Goal: Information Seeking & Learning: Learn about a topic

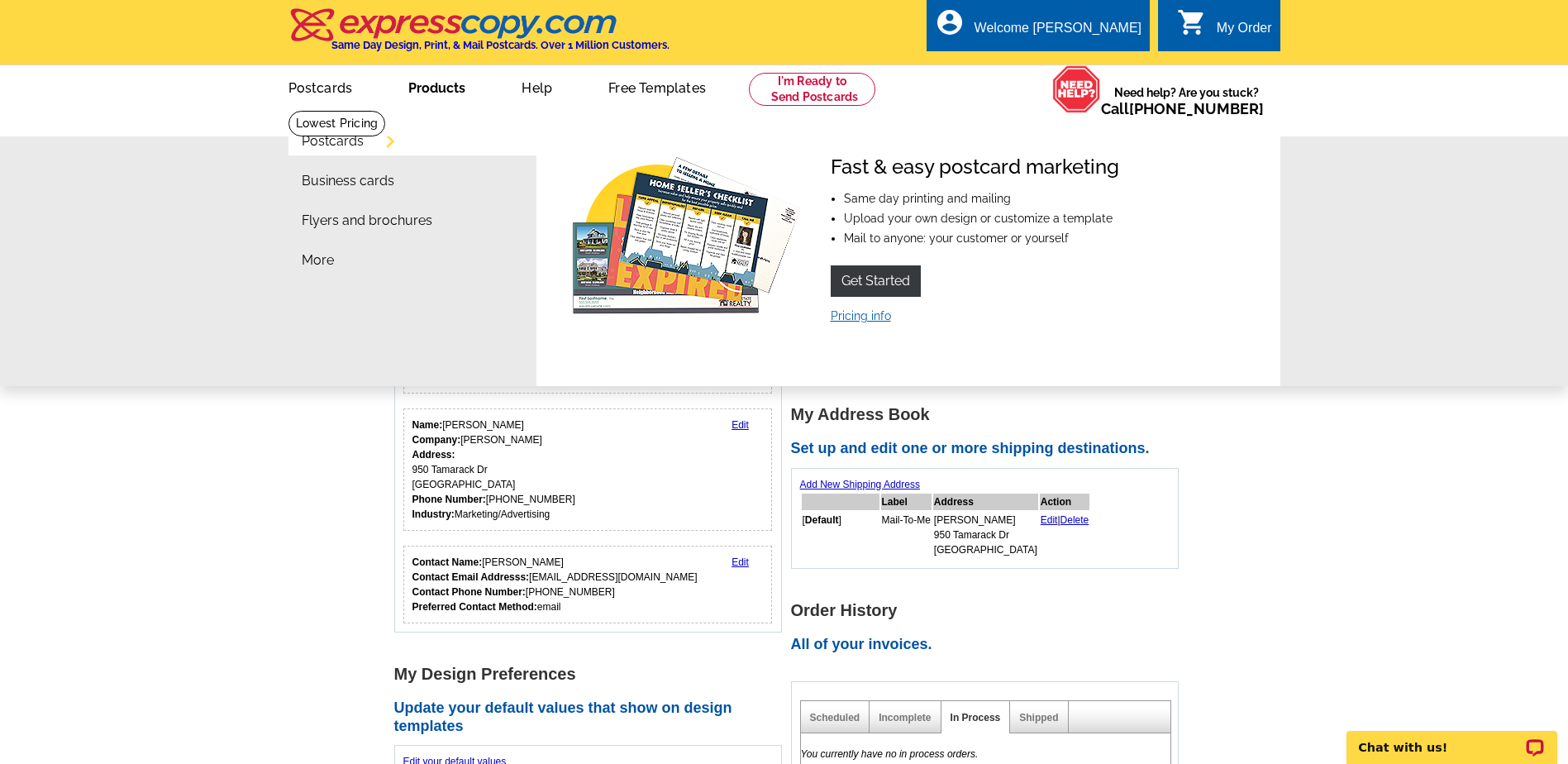
click at [866, 318] on link "Pricing info" at bounding box center [861, 316] width 61 height 13
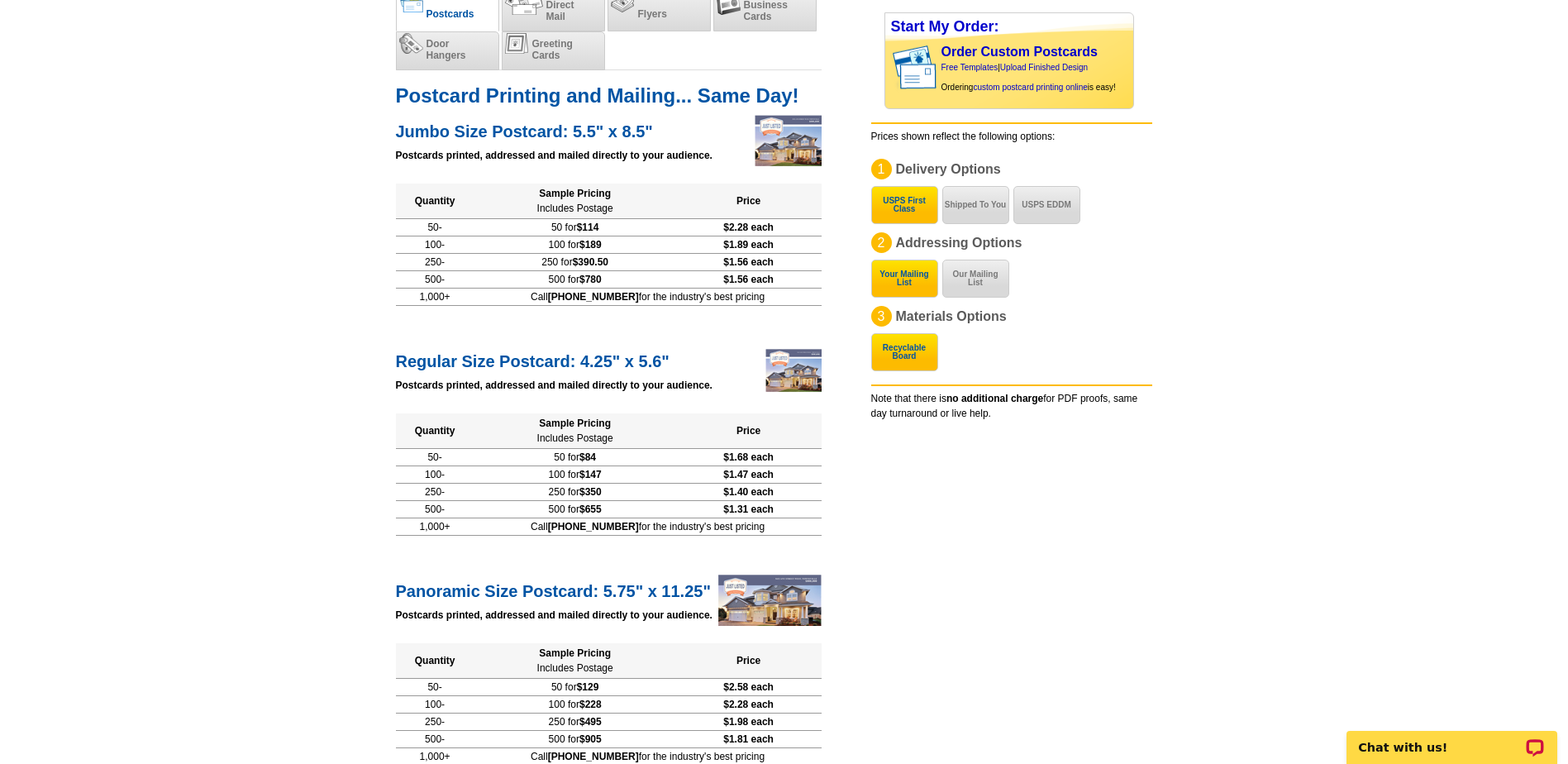
scroll to position [166, 0]
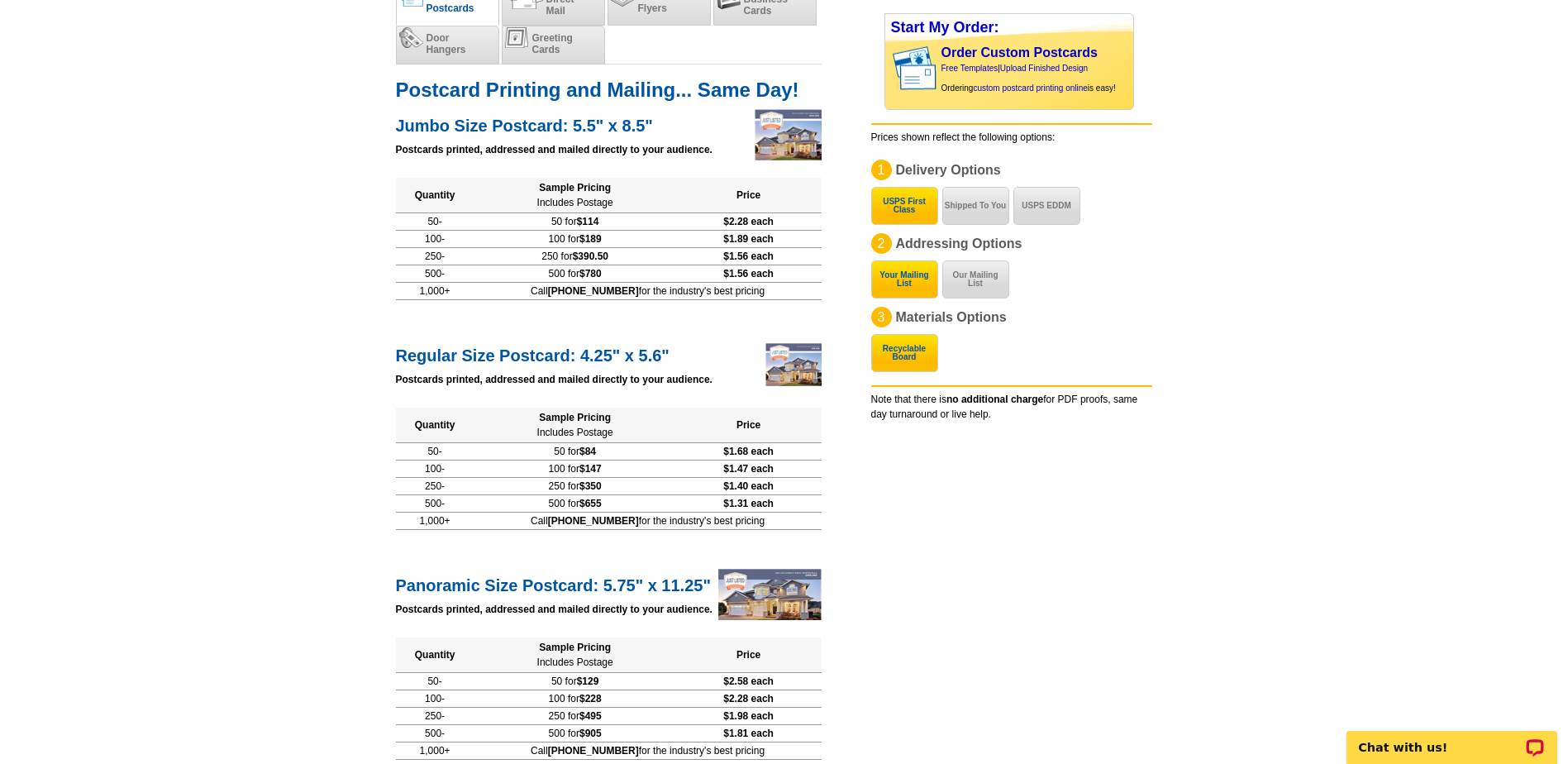
click at [767, 138] on div at bounding box center [788, 135] width 67 height 52
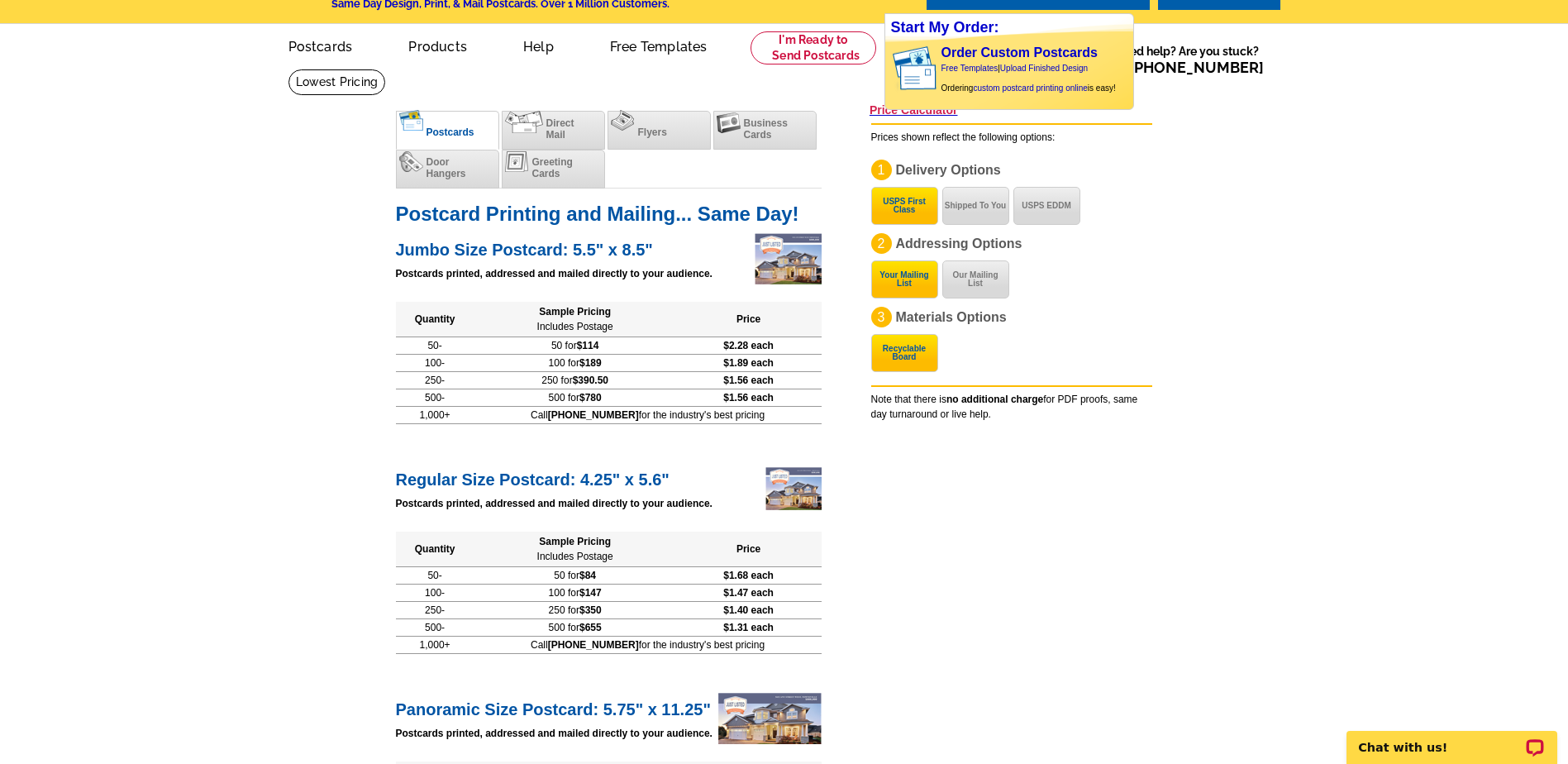
scroll to position [0, 0]
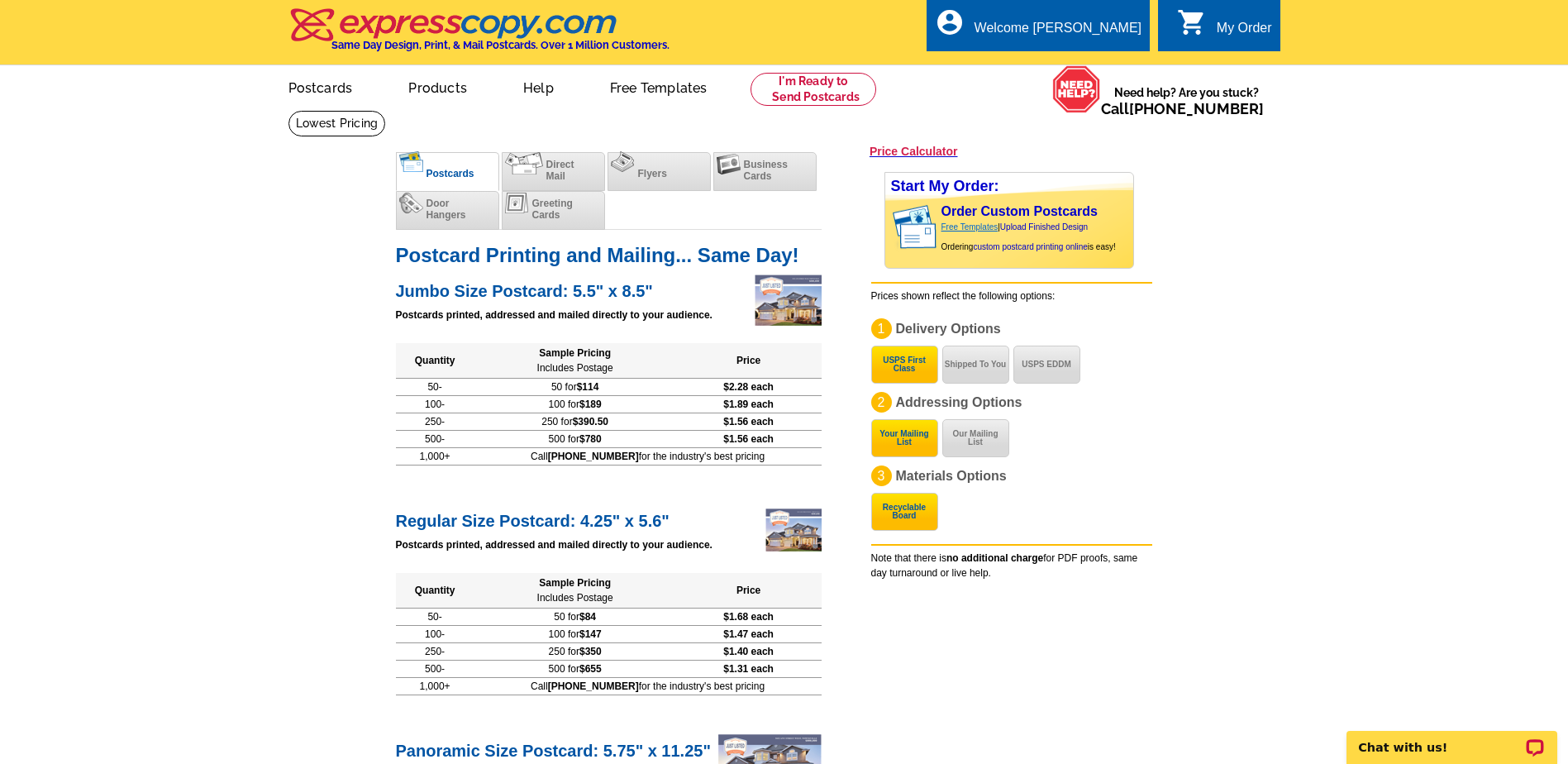
click at [980, 229] on link "Free Templates" at bounding box center [970, 226] width 57 height 9
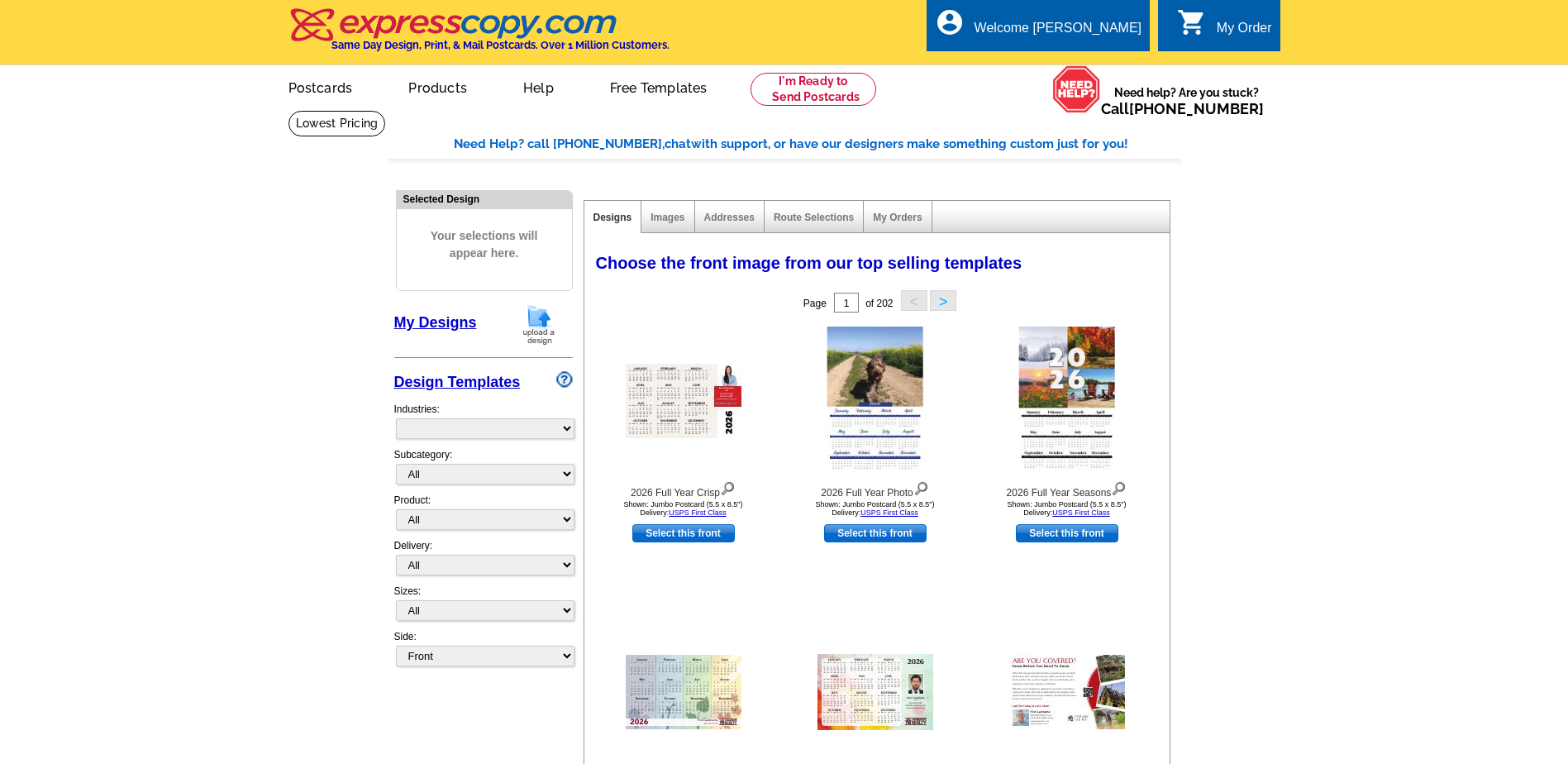
select select "971"
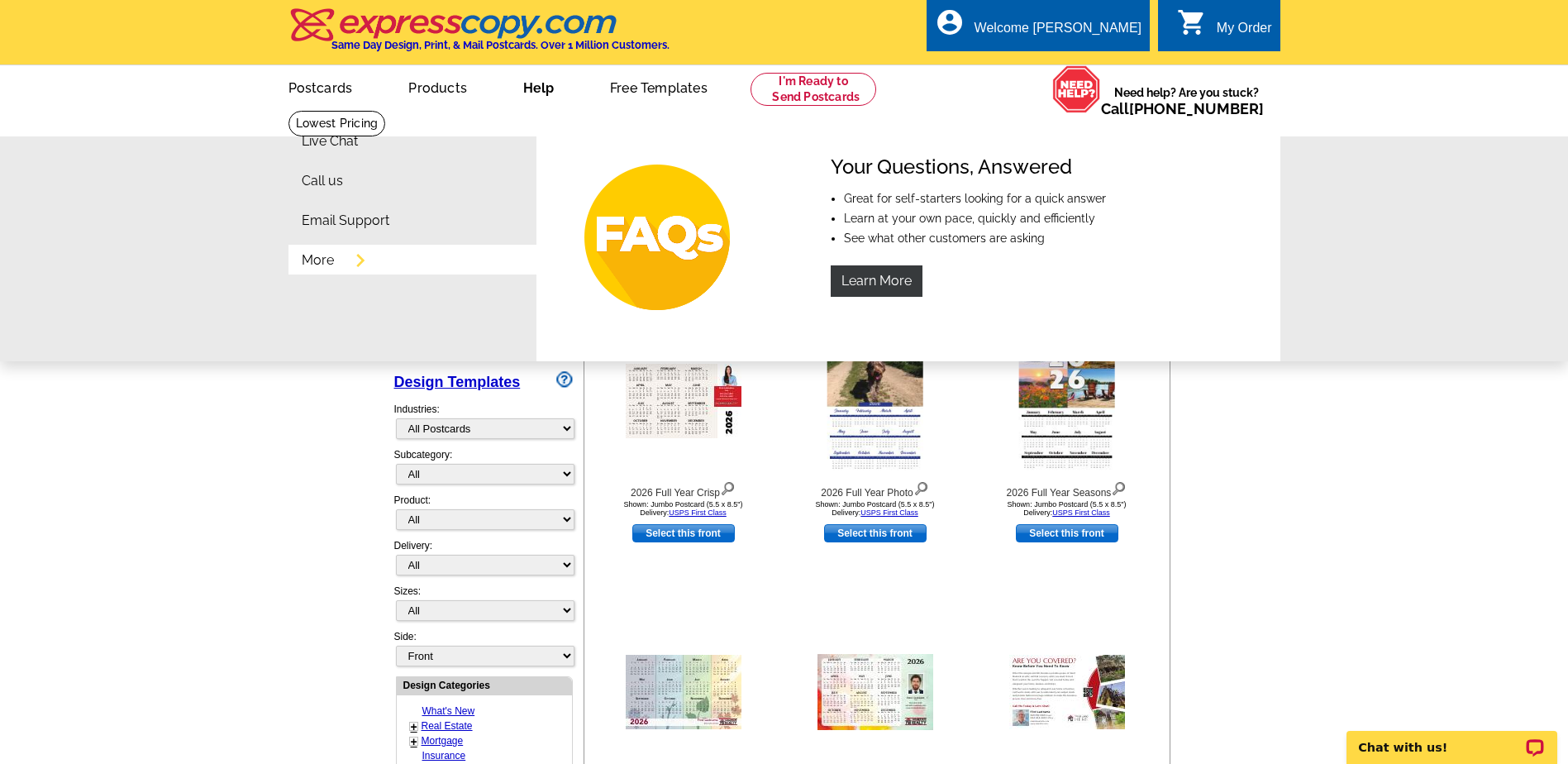
click at [319, 262] on link "More" at bounding box center [318, 260] width 32 height 13
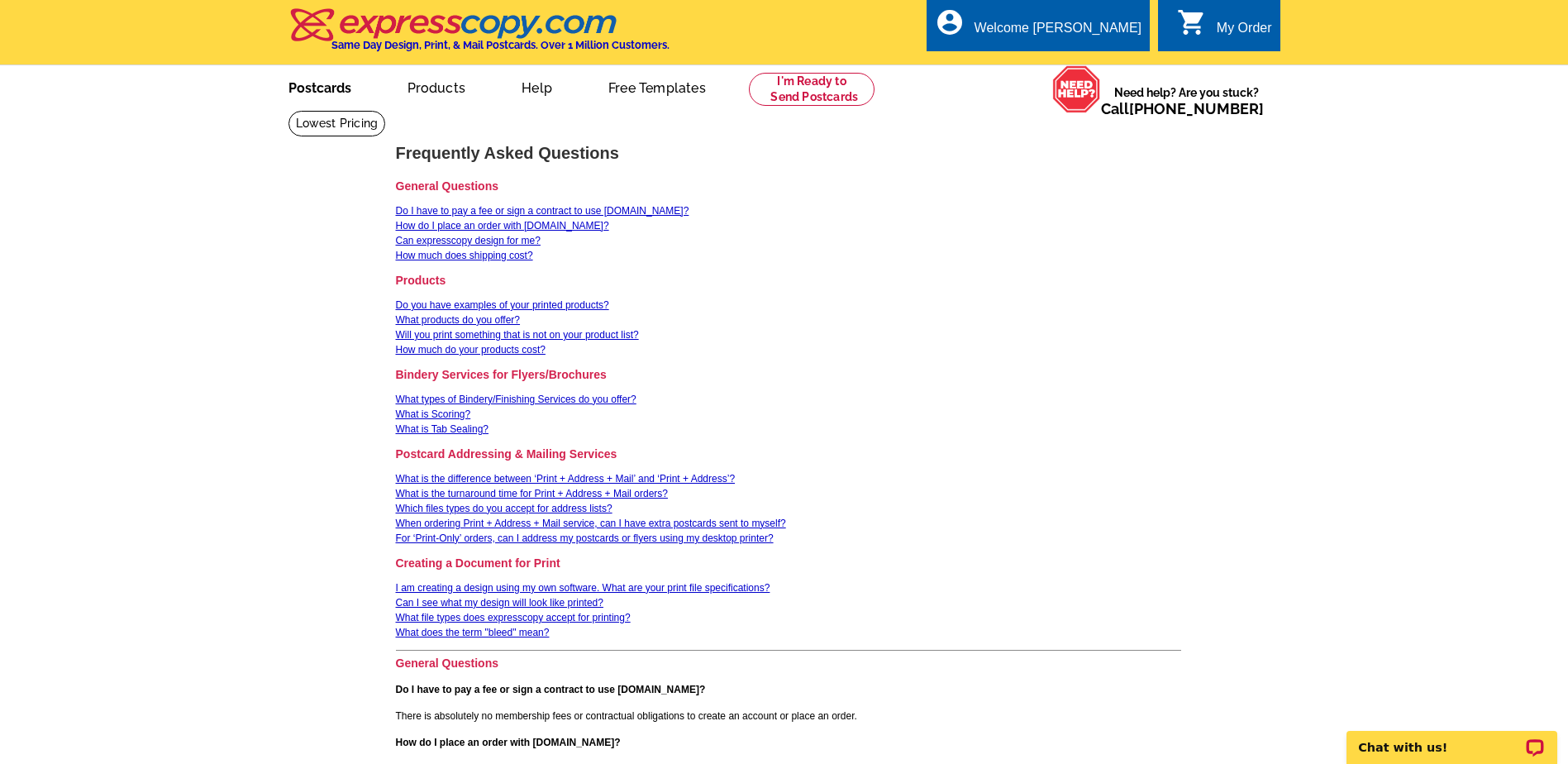
click at [335, 91] on link "Postcards" at bounding box center [320, 86] width 116 height 39
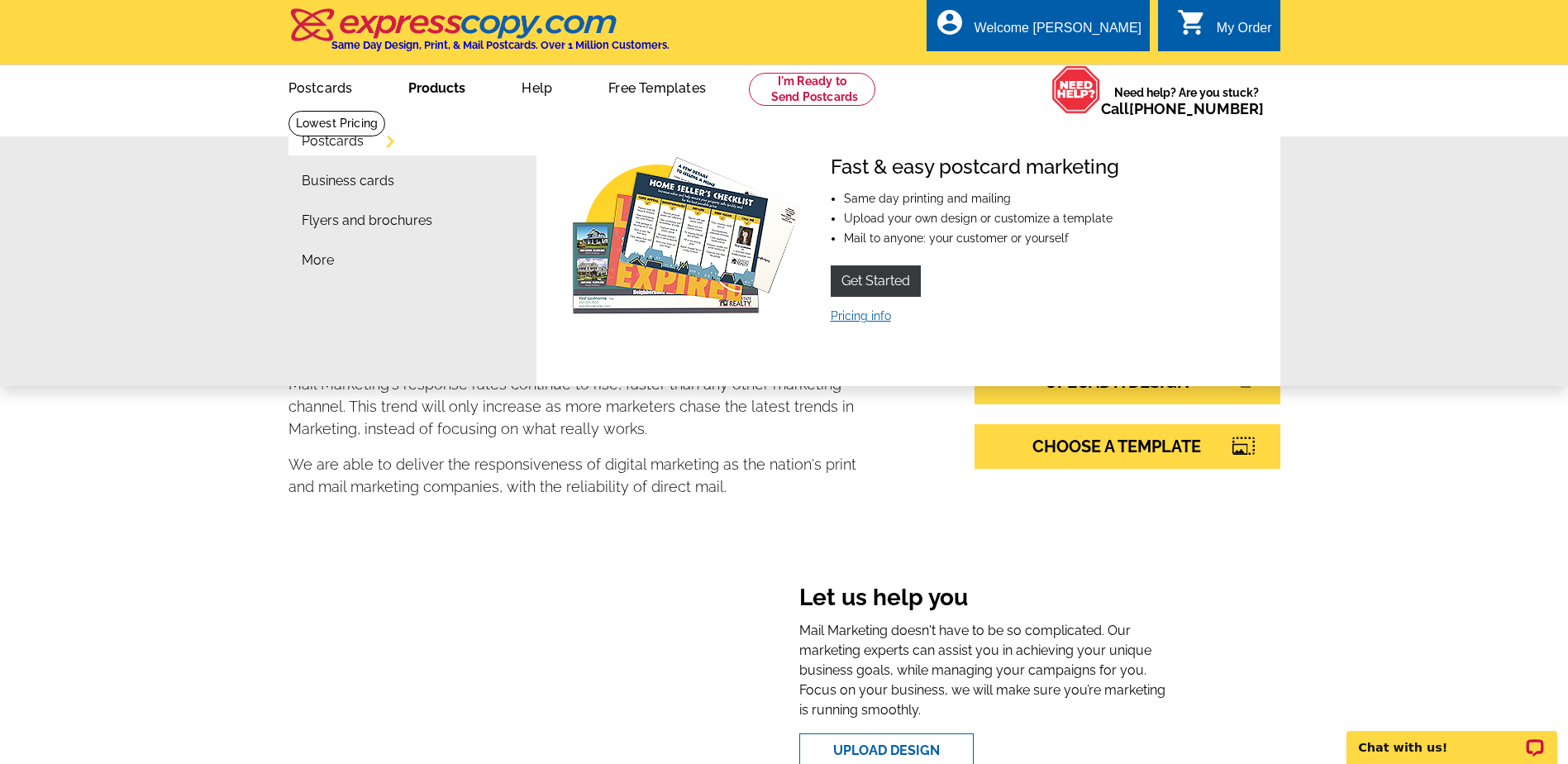
click at [878, 315] on link "Pricing info" at bounding box center [861, 316] width 61 height 13
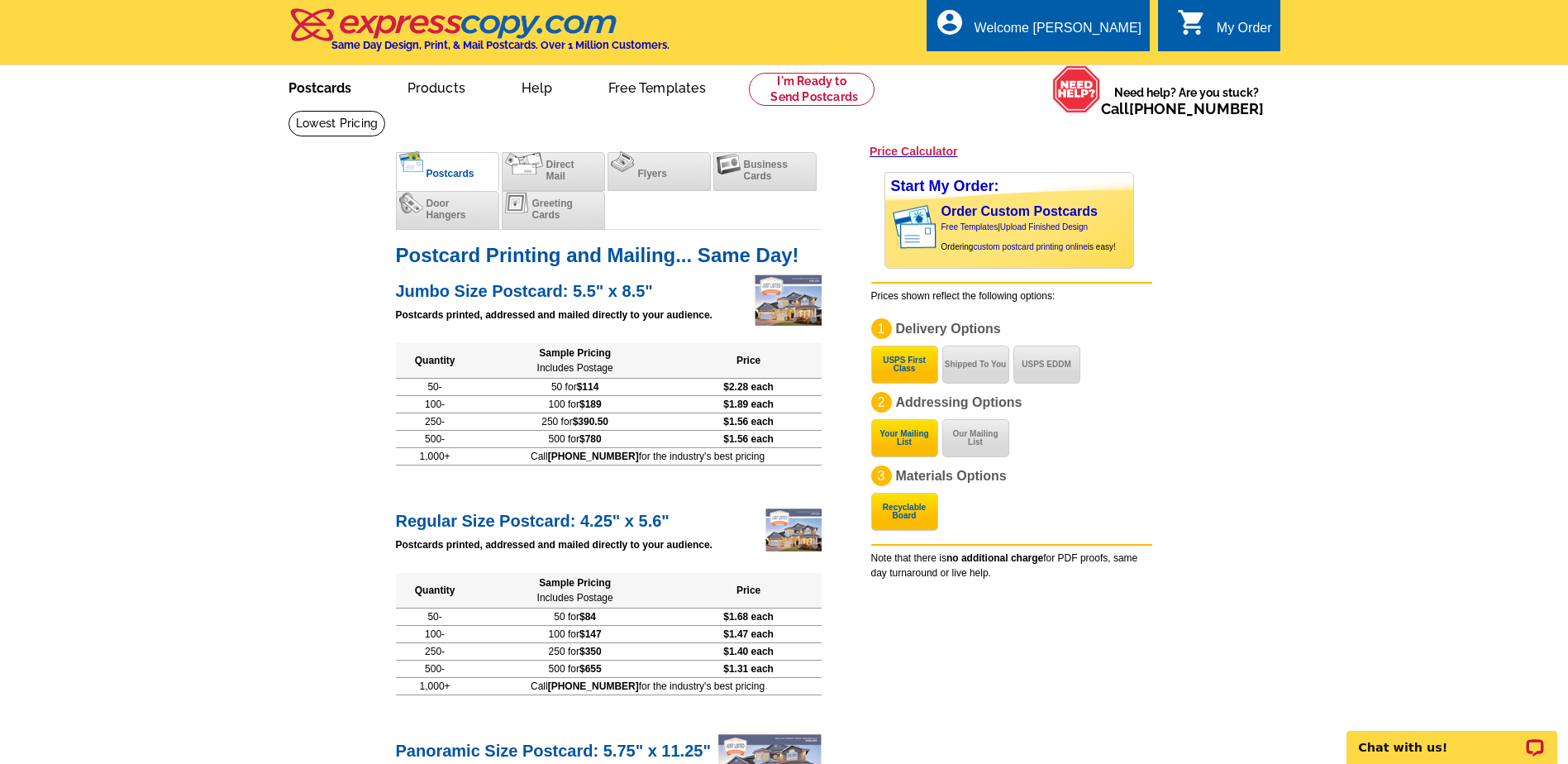
click at [332, 88] on link "Postcards" at bounding box center [320, 86] width 116 height 39
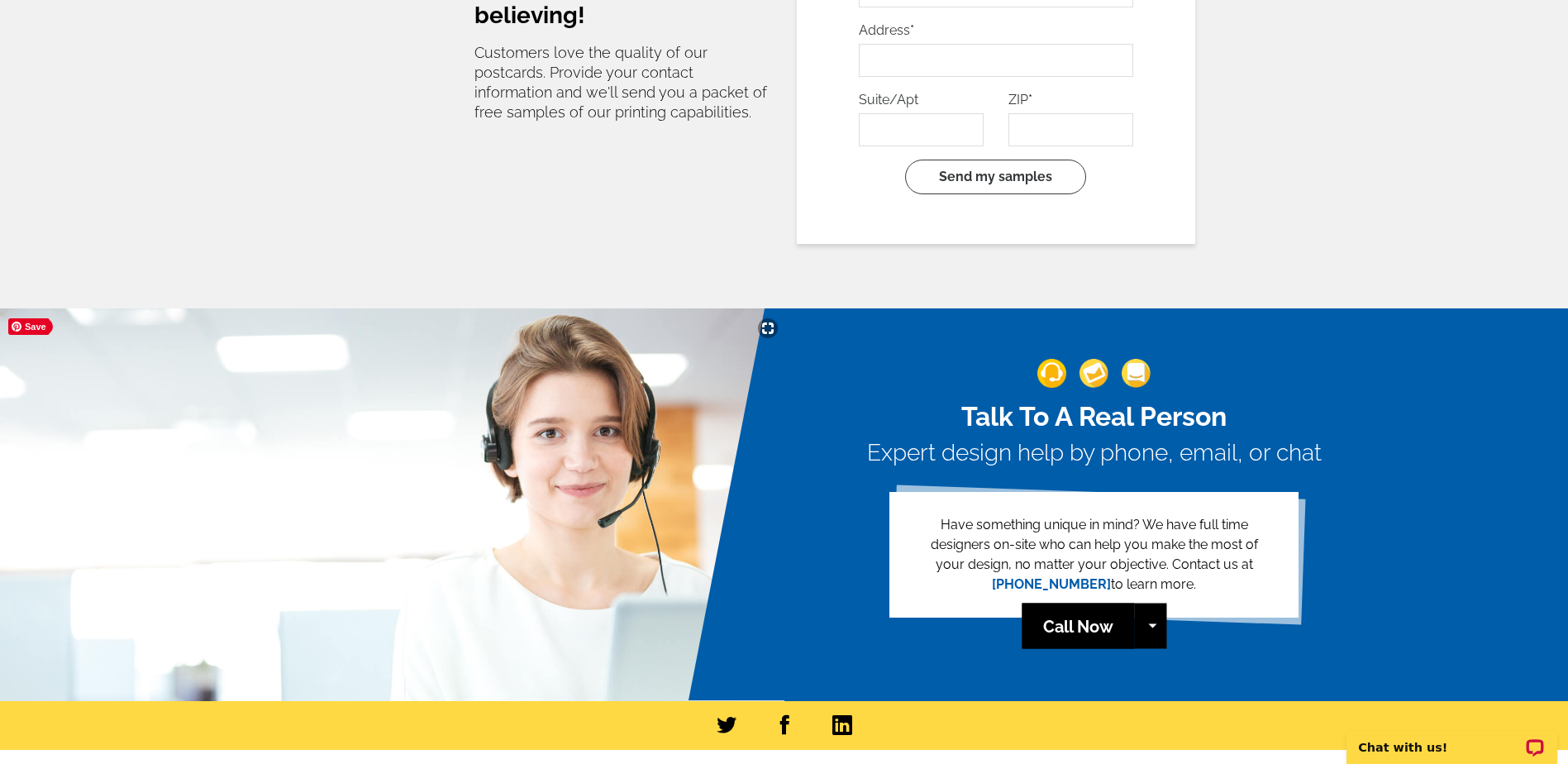
scroll to position [3615, 0]
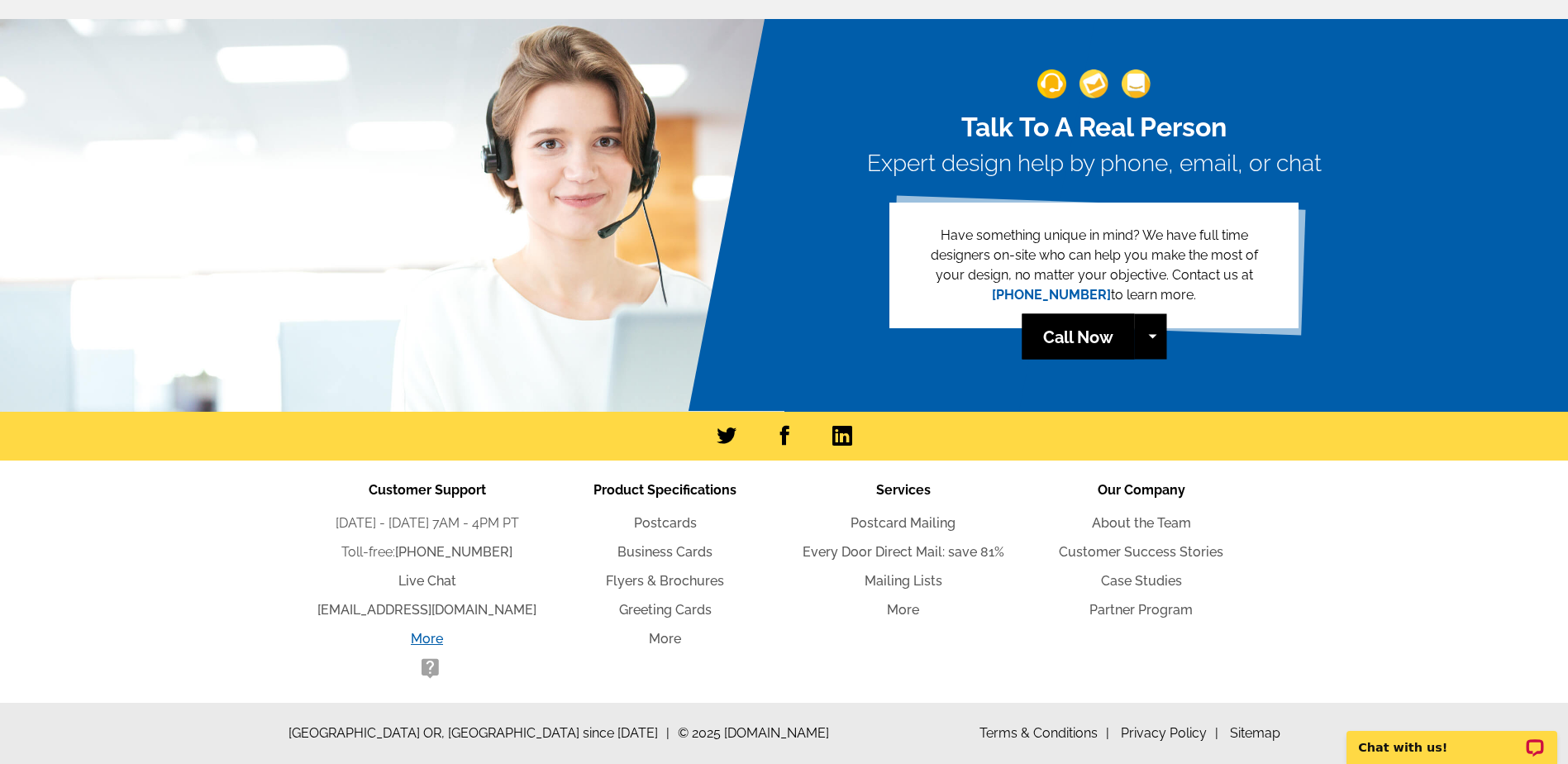
click at [427, 640] on link "More" at bounding box center [427, 638] width 32 height 16
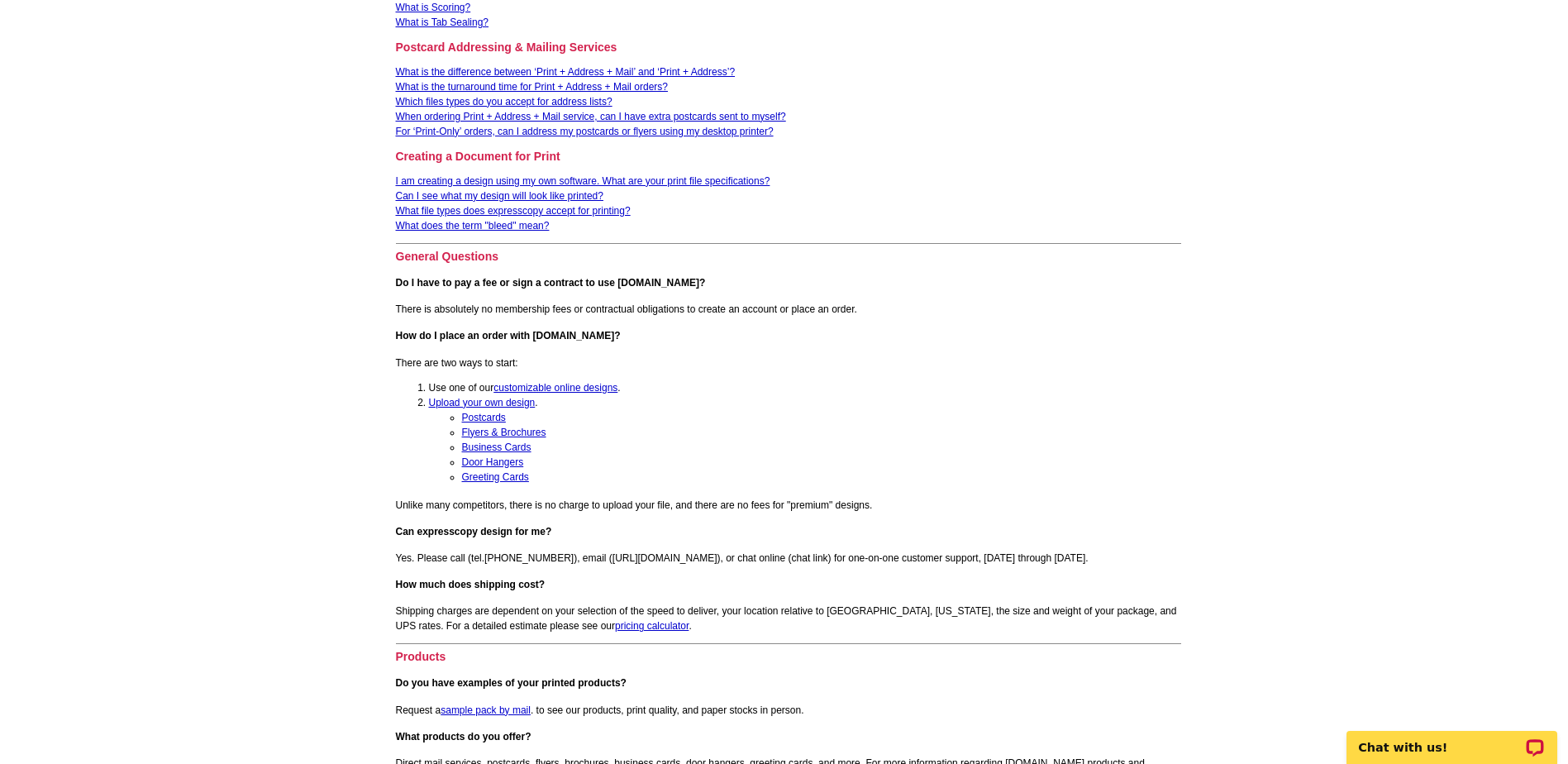
scroll to position [578, 0]
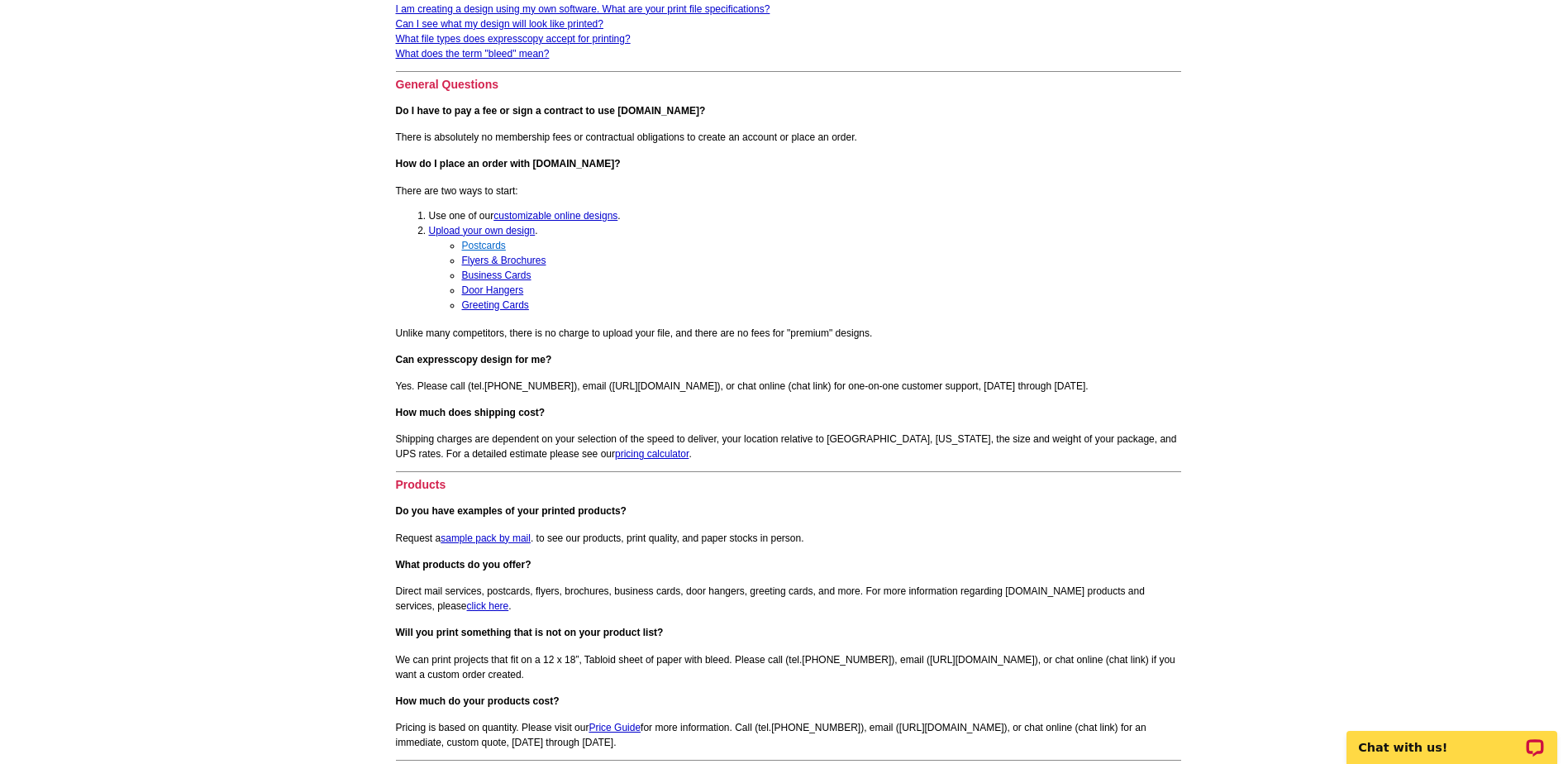
click at [492, 248] on link "Postcards" at bounding box center [484, 246] width 44 height 12
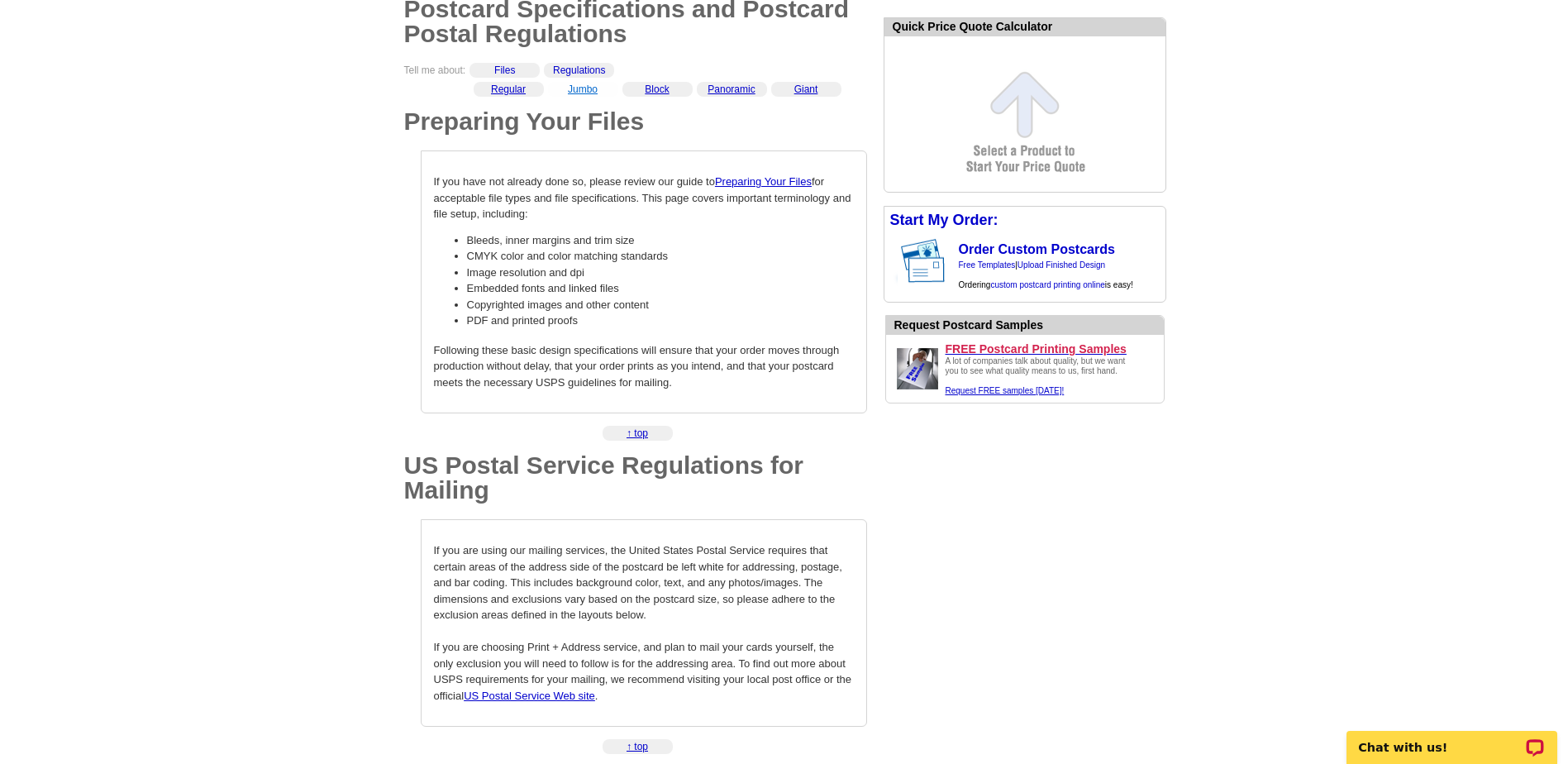
click at [588, 93] on link "Jumbo" at bounding box center [583, 89] width 30 height 12
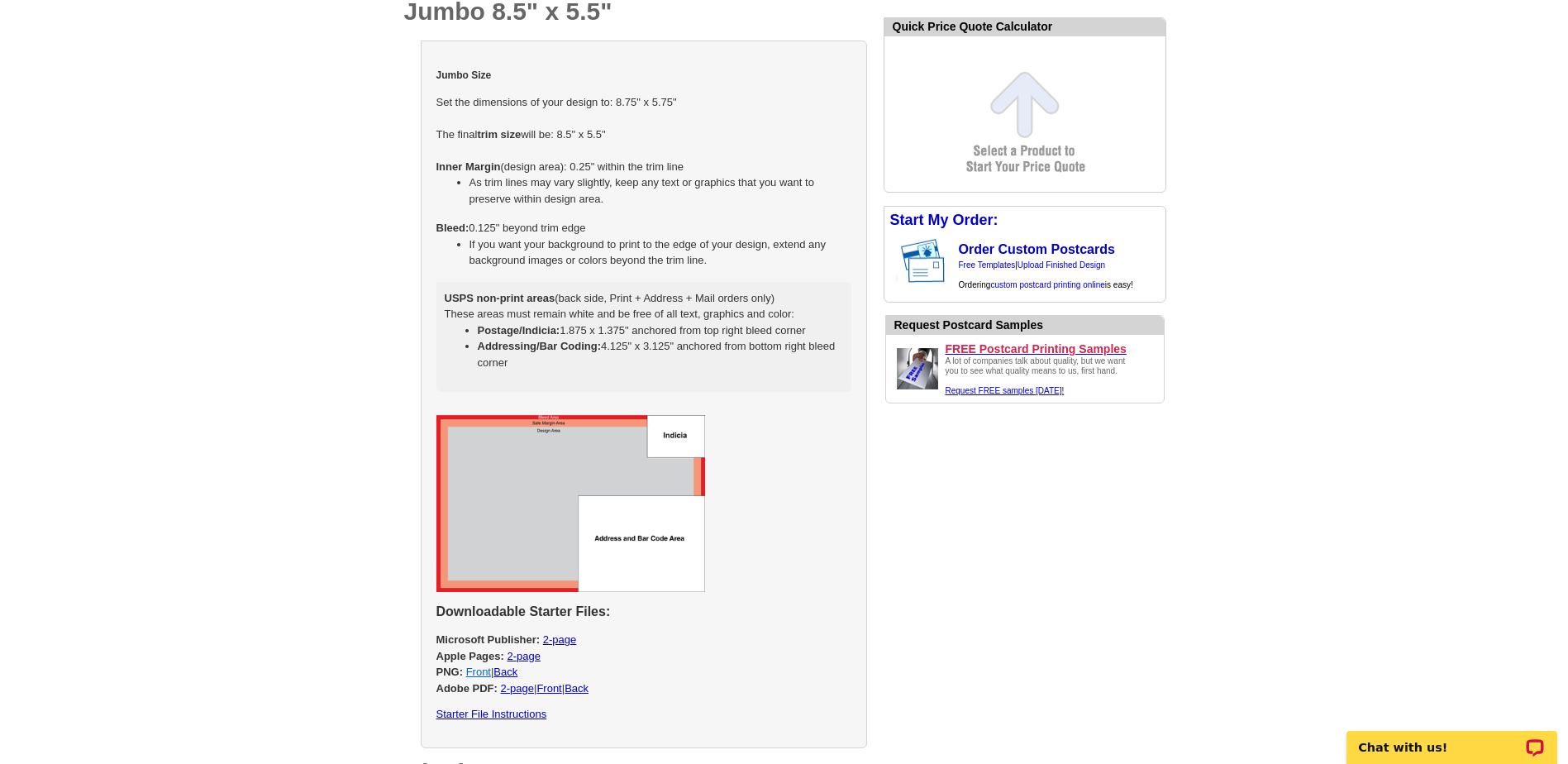
click at [482, 677] on link "Front" at bounding box center [479, 672] width 25 height 12
click at [585, 692] on link "Back" at bounding box center [576, 687] width 24 height 12
select select "2"
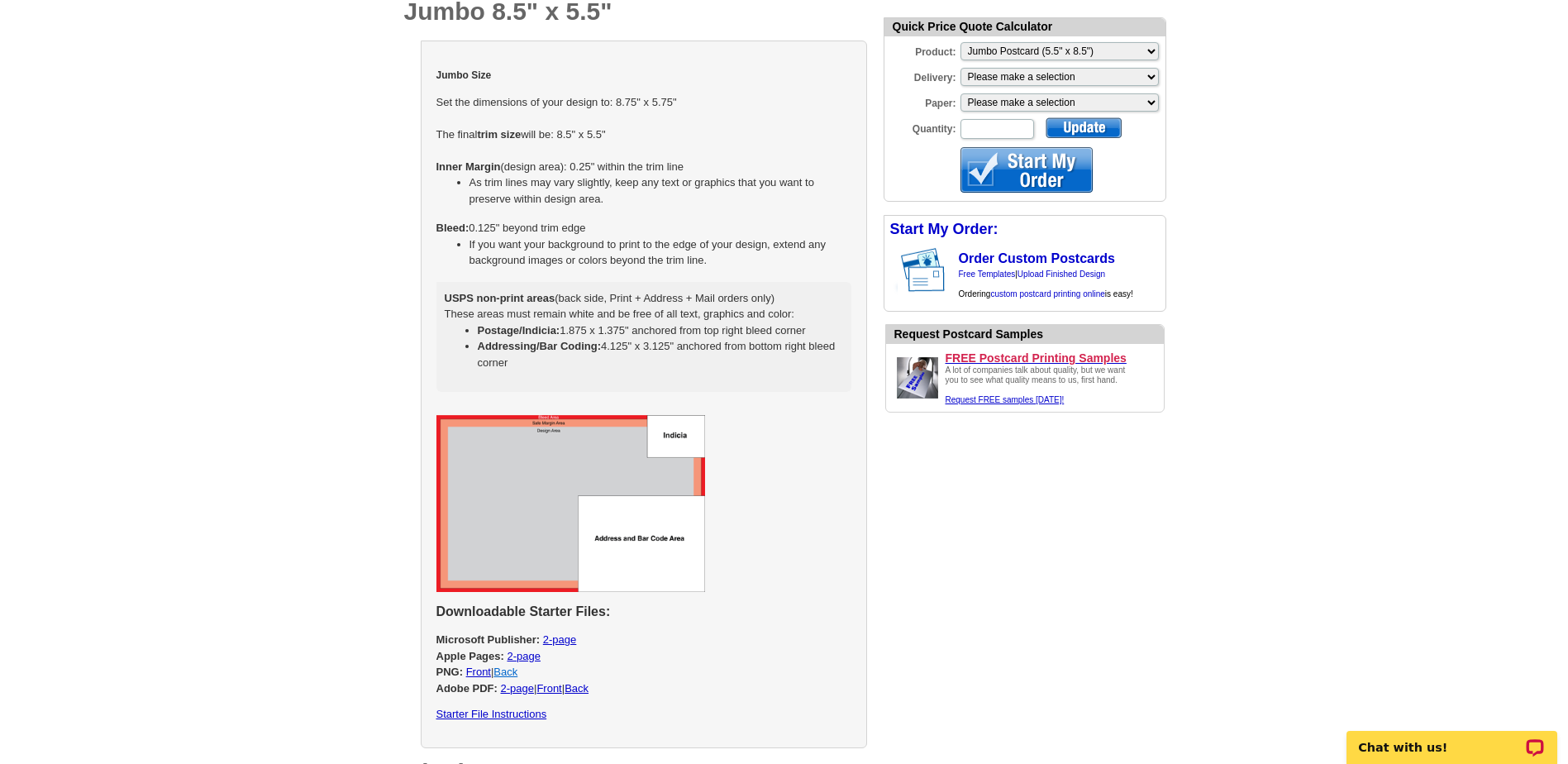
click at [514, 676] on link "Back" at bounding box center [505, 672] width 24 height 12
